Goal: Obtain resource: Obtain resource

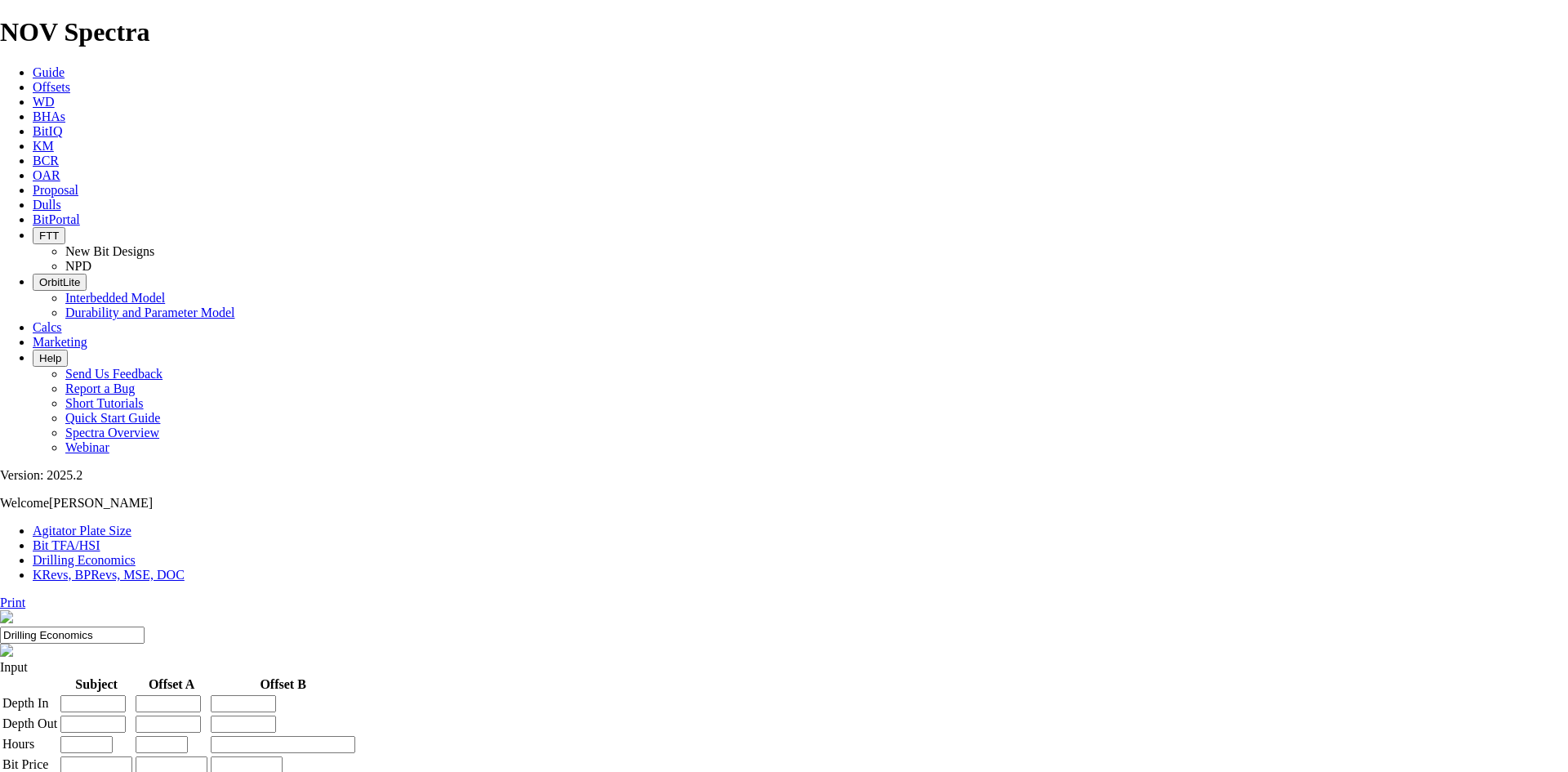
click at [70, 80] on span "Offsets" at bounding box center [51, 87] width 37 height 14
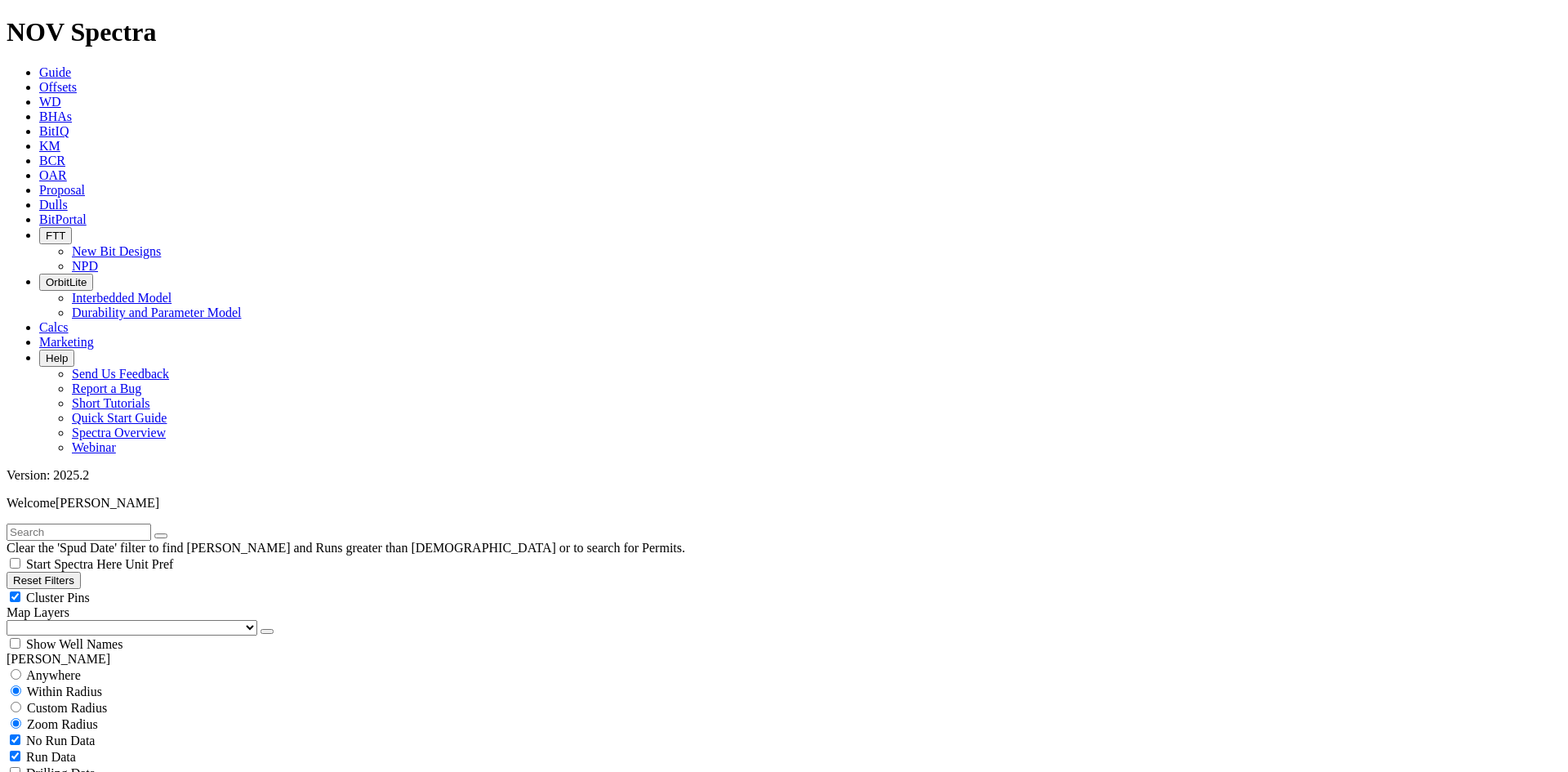
scroll to position [490, 0]
select select "7.875"
checkbox input "false"
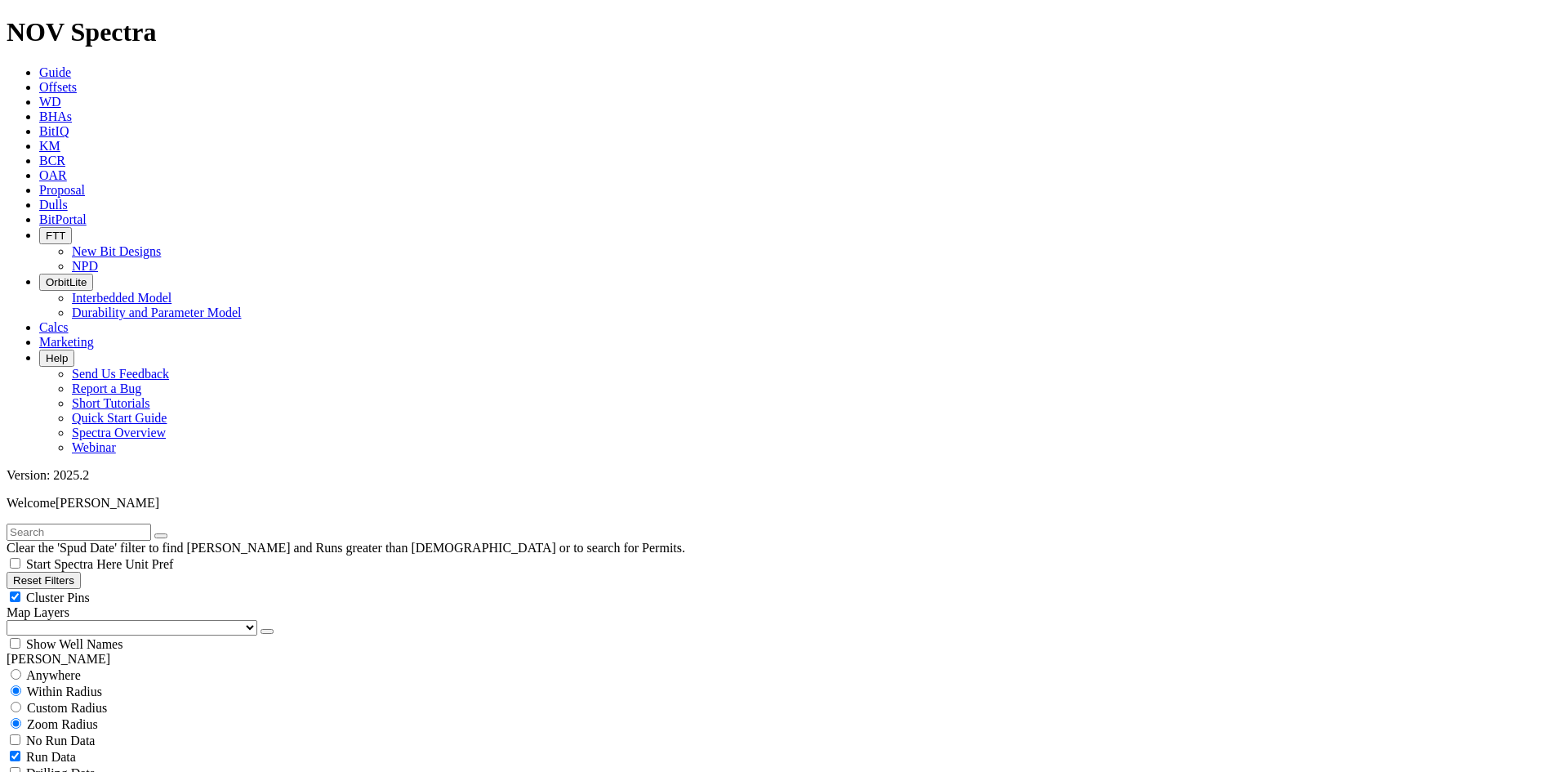
select select "? number:7.875 ?"
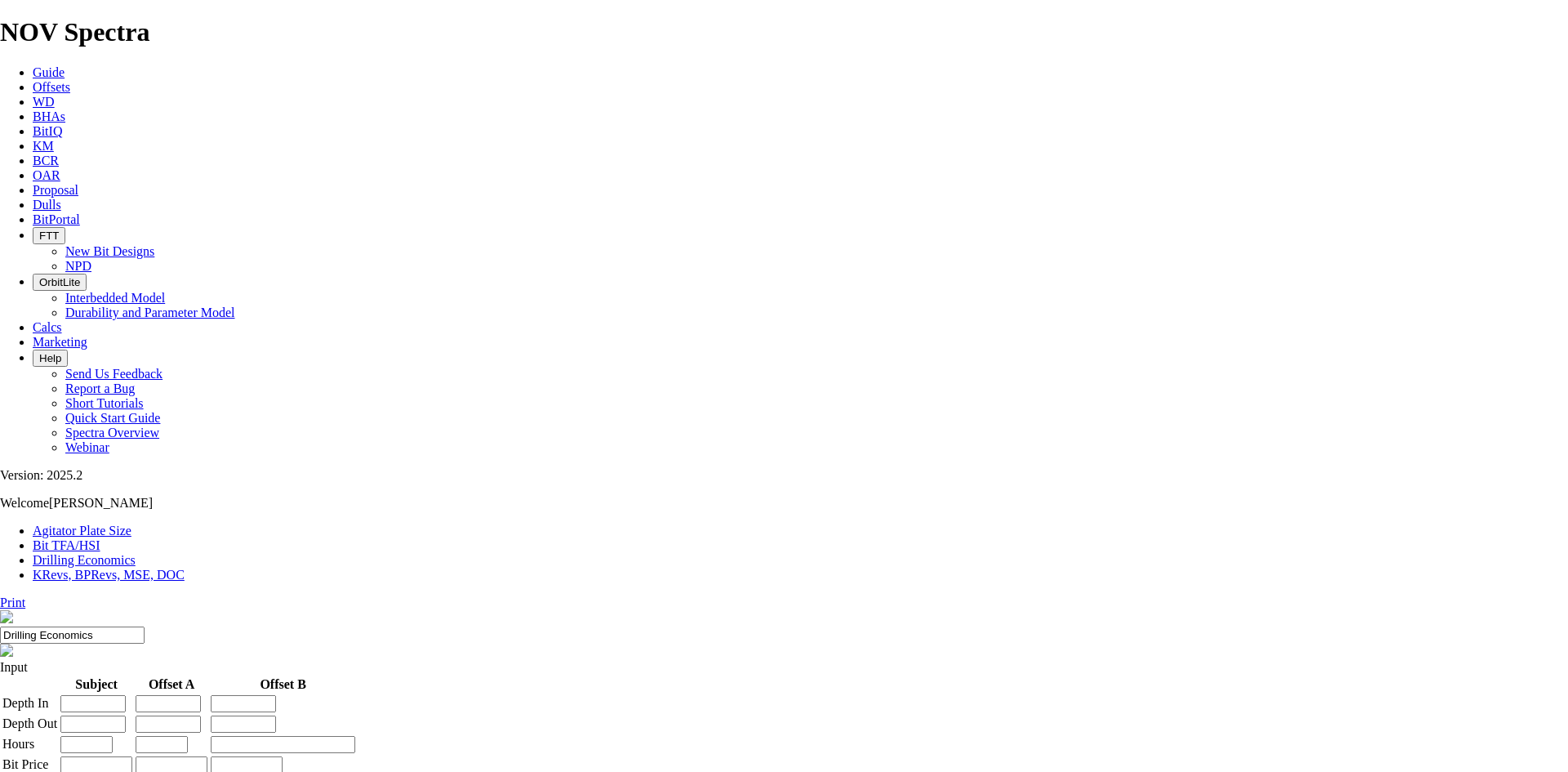
click at [70, 80] on span "Offsets" at bounding box center [51, 87] width 37 height 14
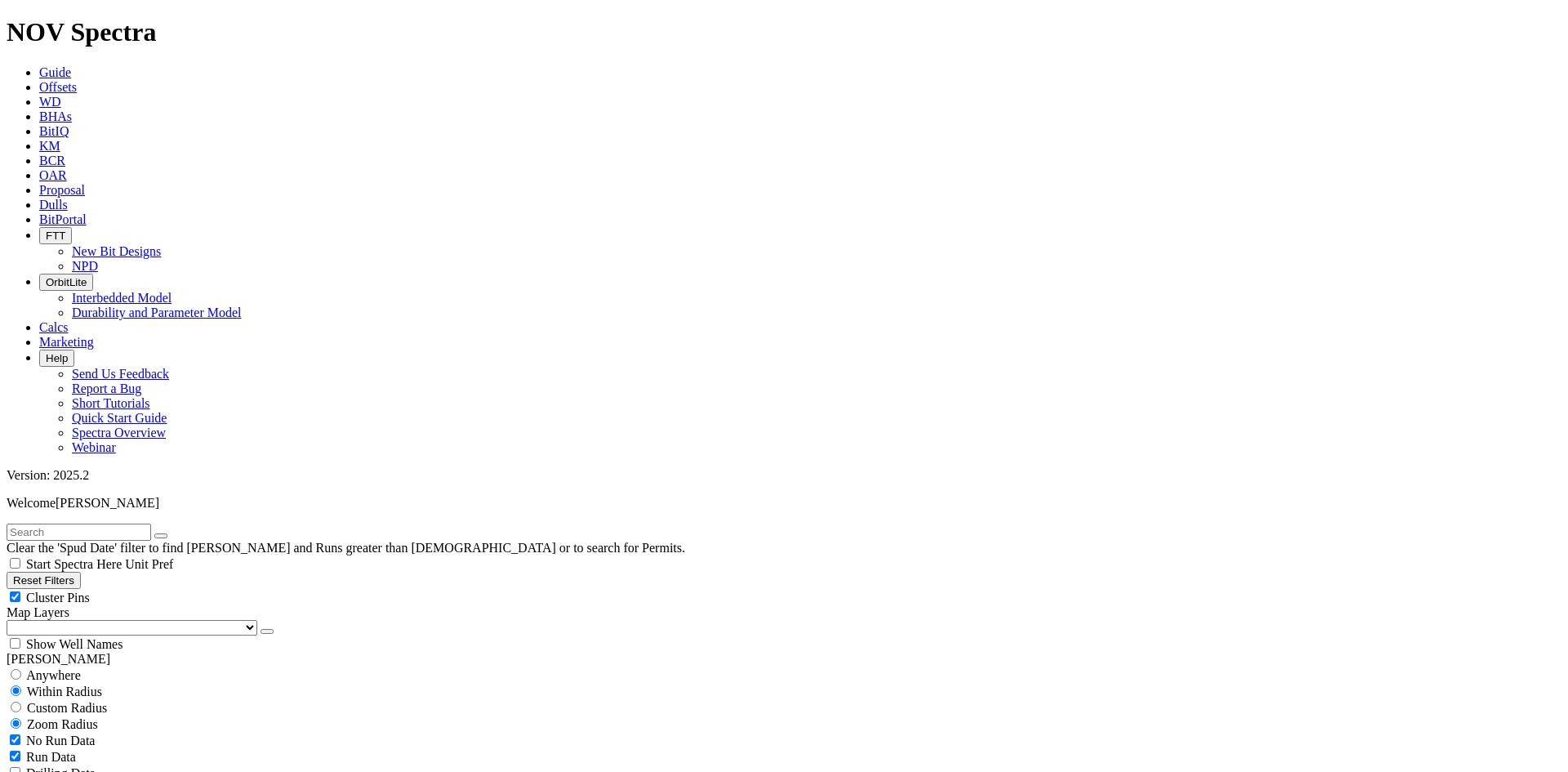
scroll to position [490, 0]
type input "8"
checkbox input "false"
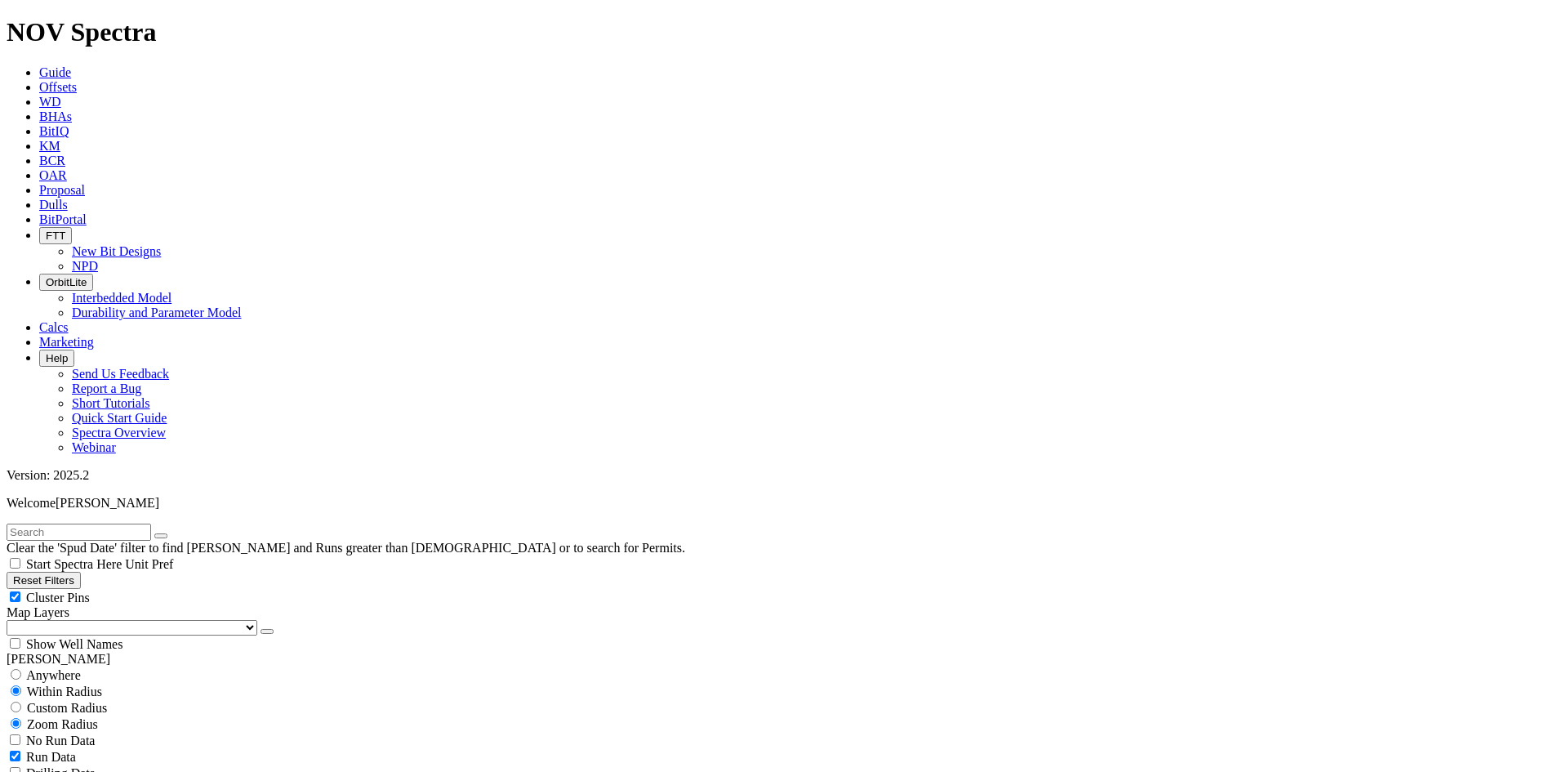
type input "10"
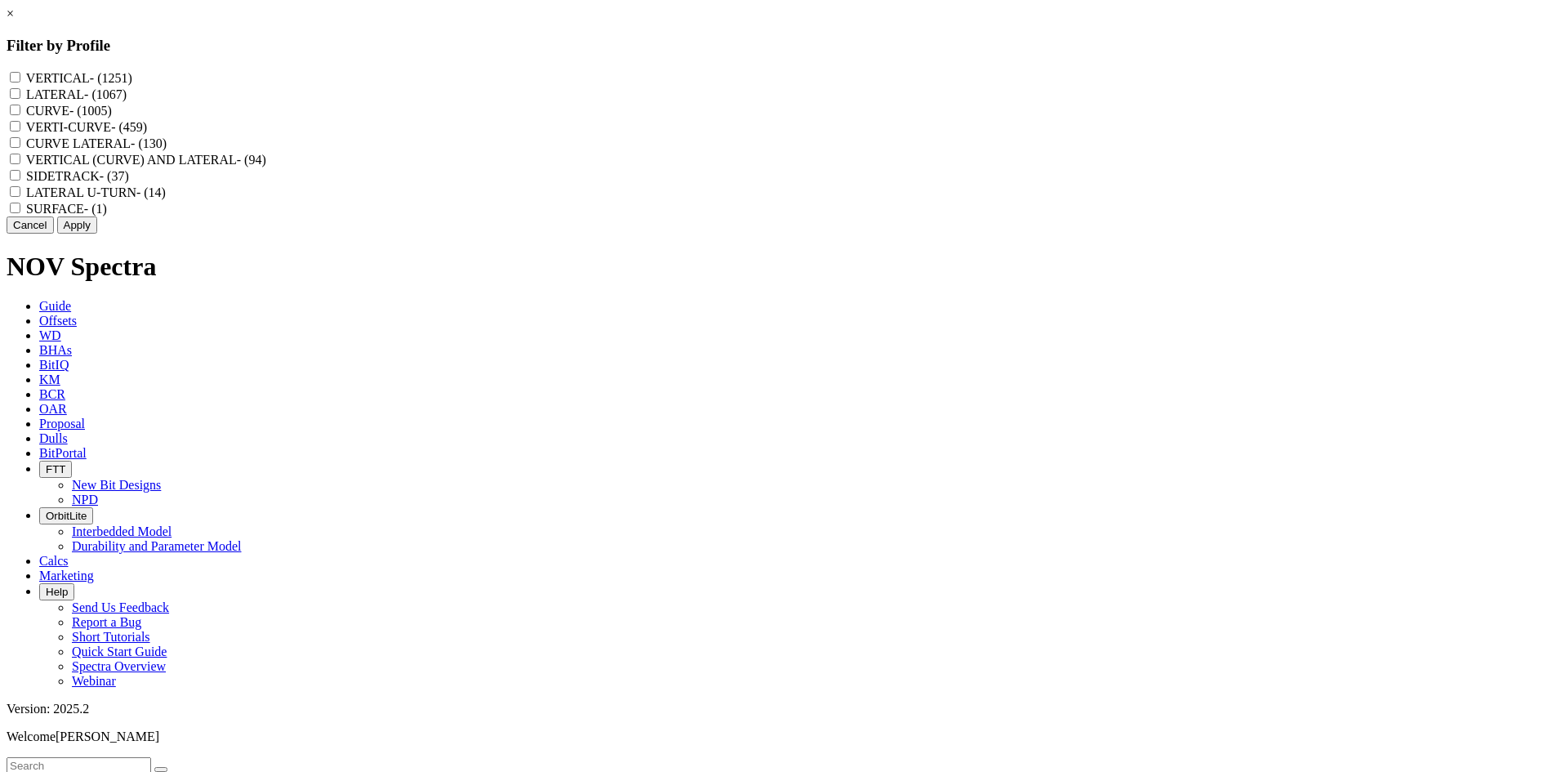
click at [673, 80] on div "VERTICAL - (1251) LATERAL - (1067) CURVE - (1005) VERTI-CURVE - (459) CURVE LAT…" at bounding box center [784, 143] width 1554 height 147
click at [674, 79] on div "VERTICAL - (1251) LATERAL - (1067) CURVE - (1005) VERTI-CURVE - (459) CURVE LAT…" at bounding box center [784, 143] width 1554 height 147
click at [679, 72] on div "VERTICAL - (1251)" at bounding box center [784, 78] width 1554 height 16
click at [20, 73] on input "VERTICAL - (1251)" at bounding box center [16, 78] width 11 height 11
checkbox input "true"
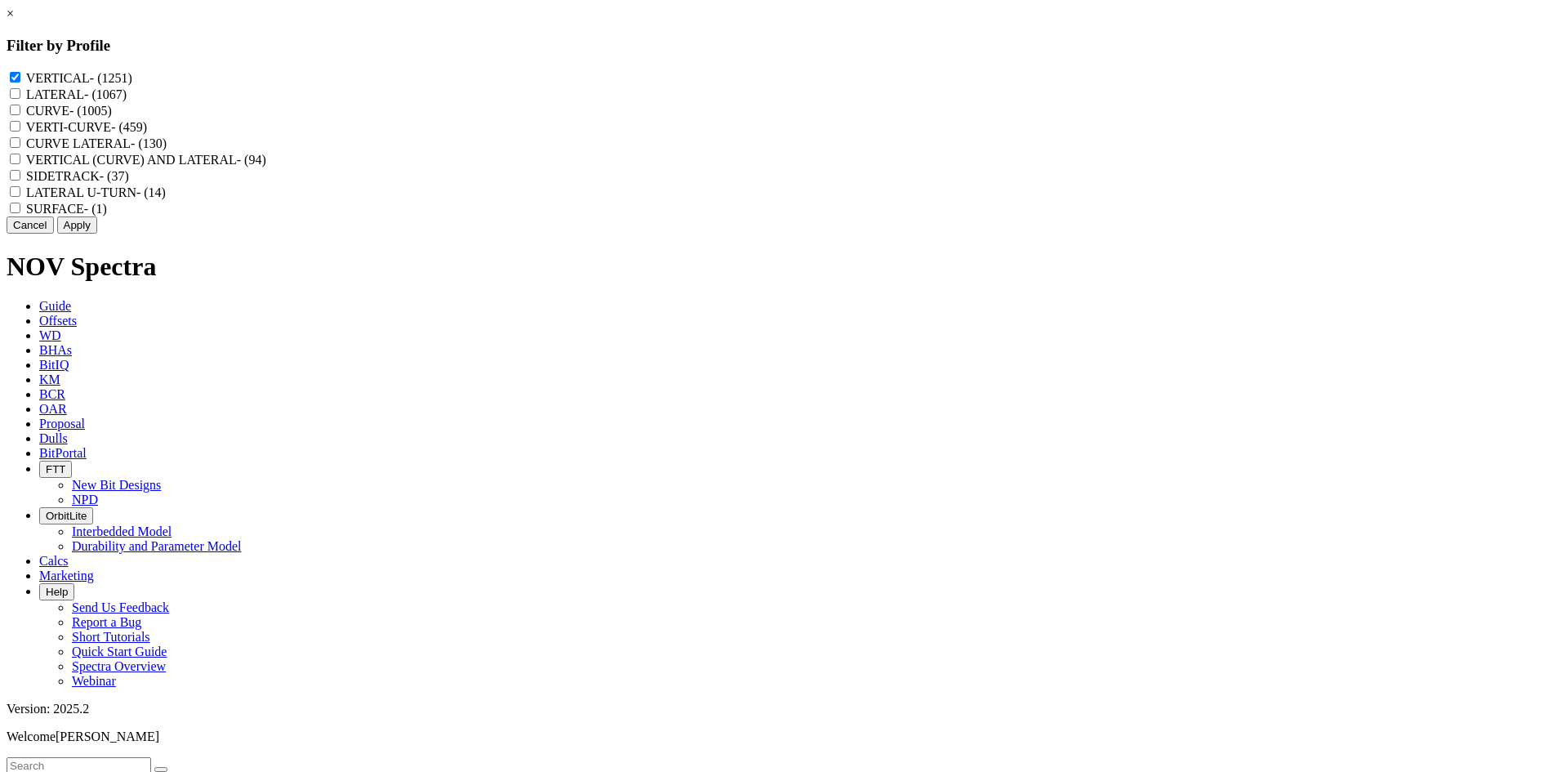
click at [20, 132] on input "VERTI-CURVE - (459)" at bounding box center [16, 126] width 11 height 11
checkbox input "true"
click at [97, 233] on button "Apply" at bounding box center [78, 225] width 40 height 17
